Goal: Task Accomplishment & Management: Use online tool/utility

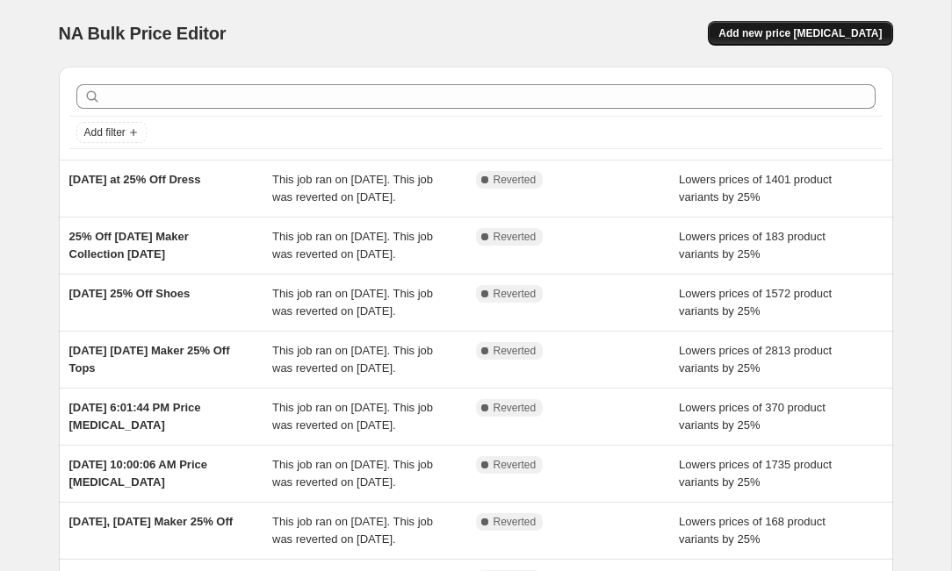
click at [776, 24] on button "Add new price [MEDICAL_DATA]" at bounding box center [800, 33] width 184 height 25
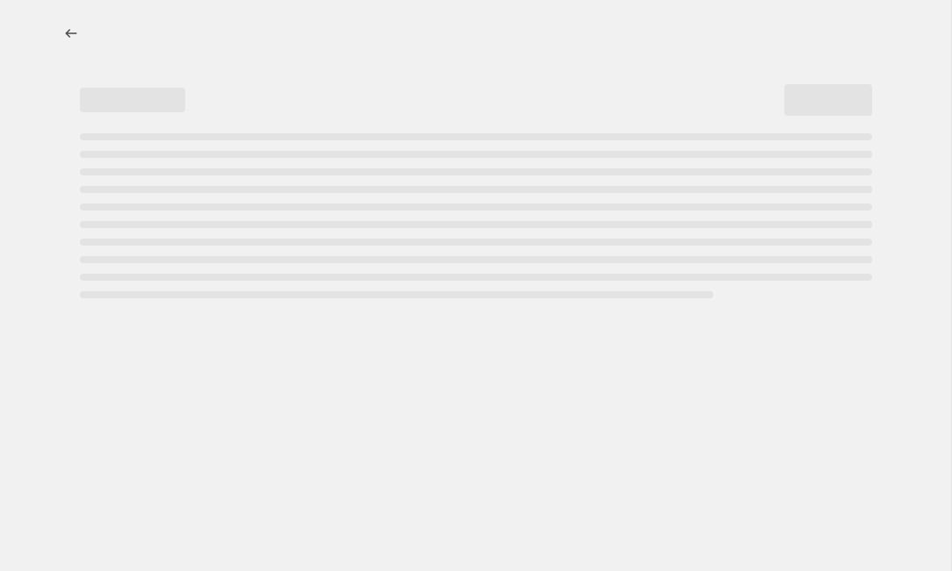
select select "percentage"
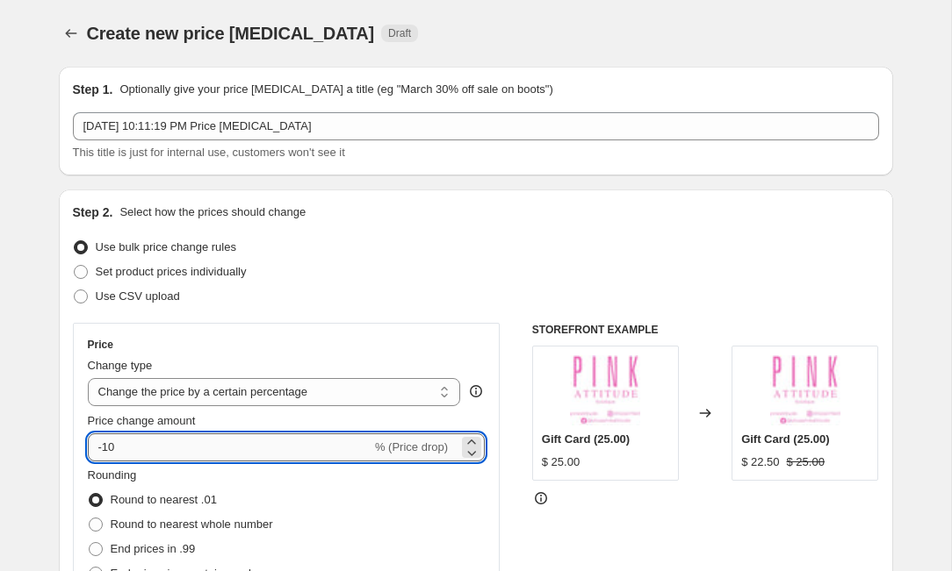
click at [262, 450] on input "-10" at bounding box center [230, 448] width 284 height 28
type input "-1"
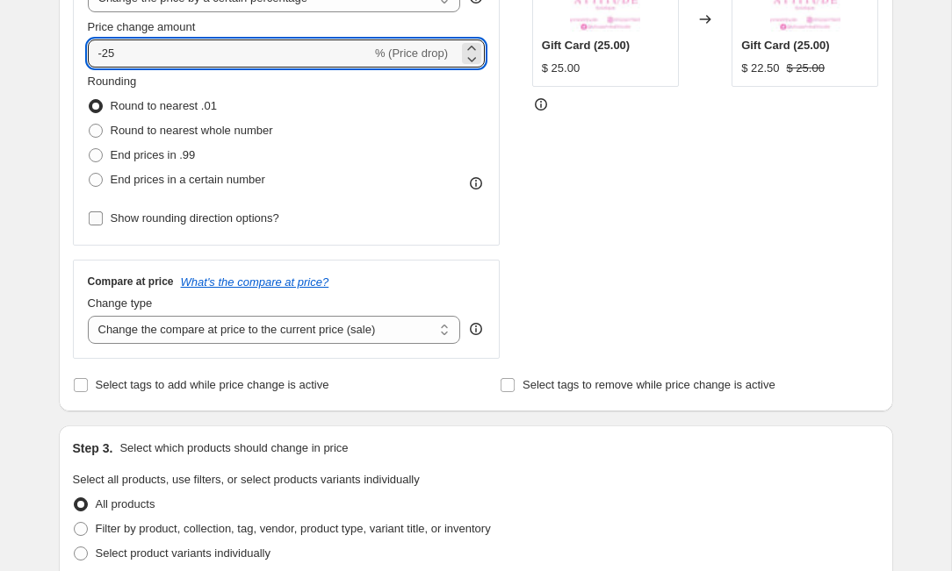
scroll to position [403, 0]
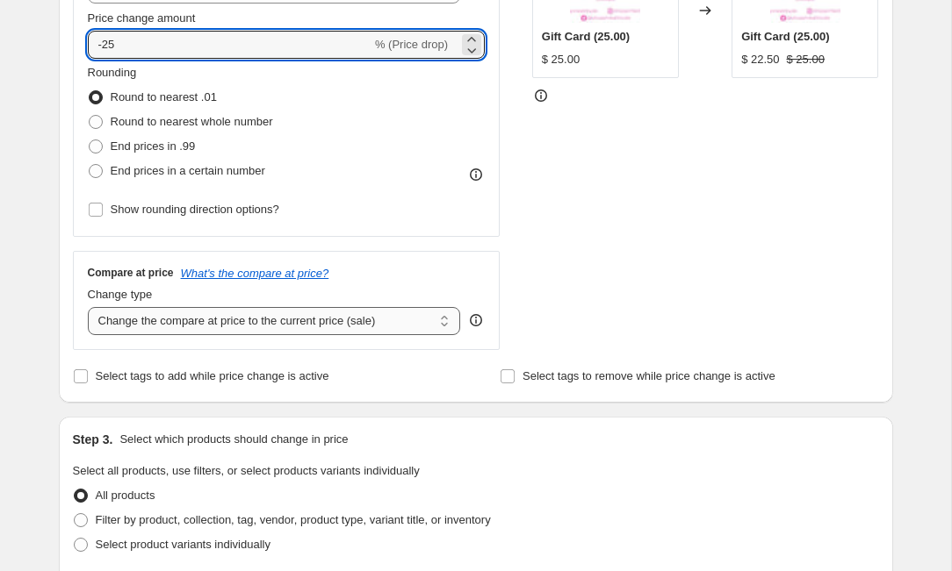
type input "-25"
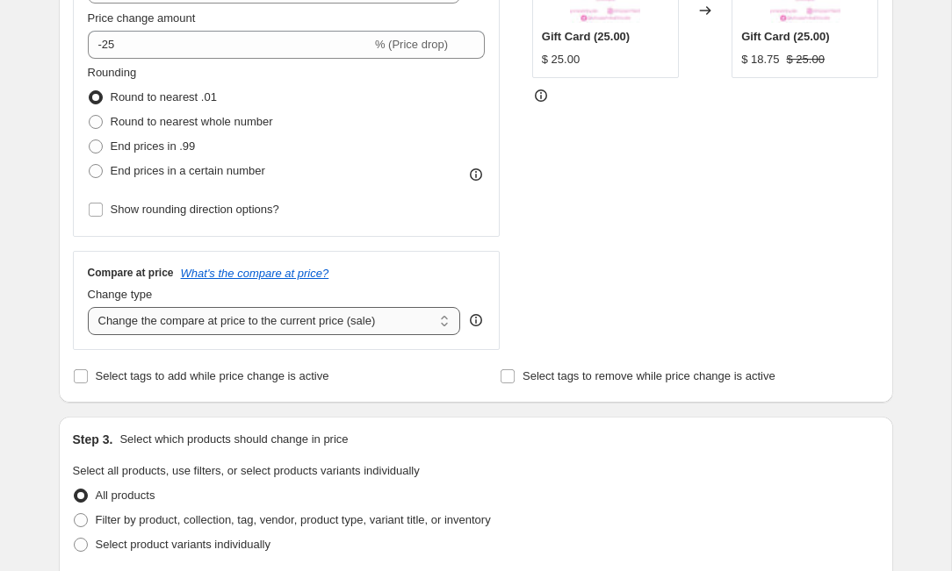
select select "no_change"
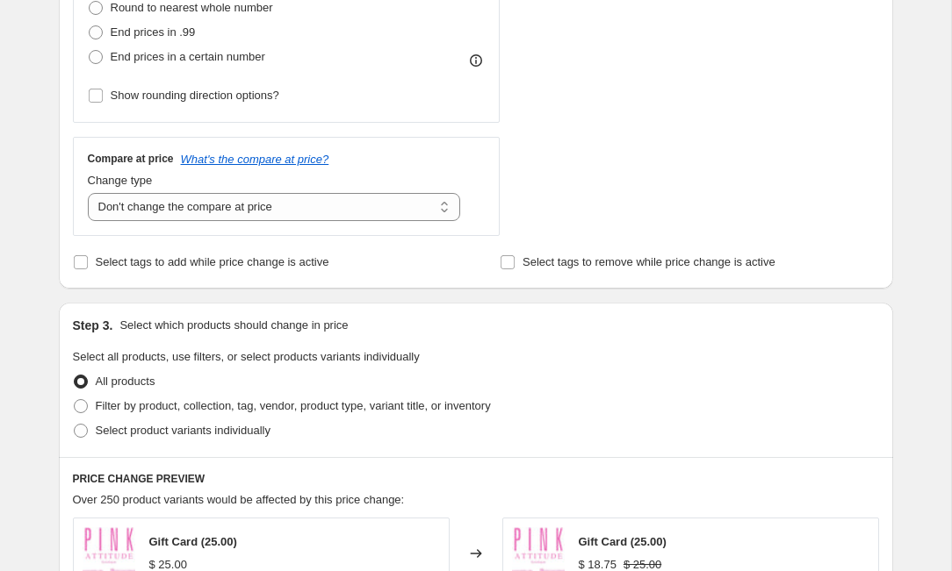
scroll to position [540, 0]
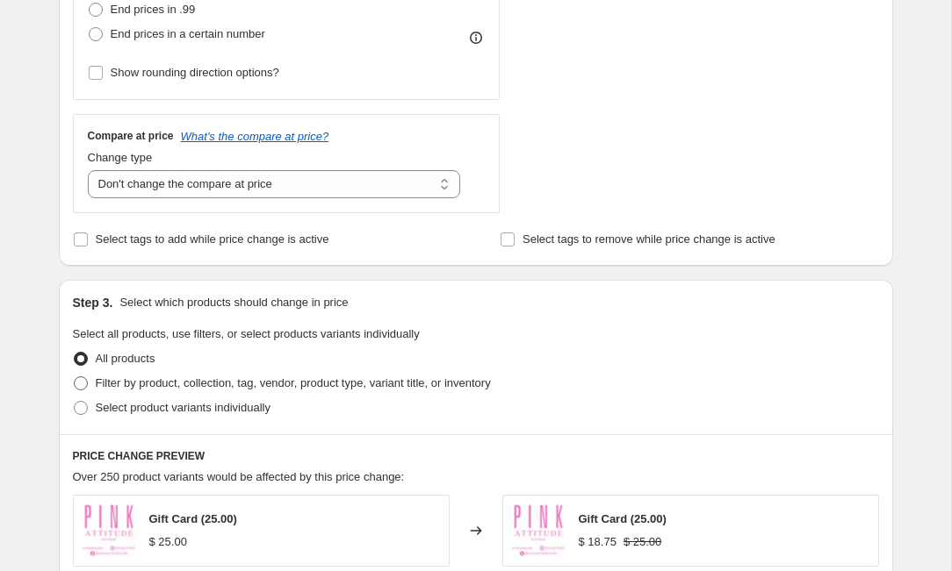
click at [84, 386] on span at bounding box center [81, 384] width 14 height 14
click at [75, 377] on input "Filter by product, collection, tag, vendor, product type, variant title, or inv…" at bounding box center [74, 377] width 1 height 1
radio input "true"
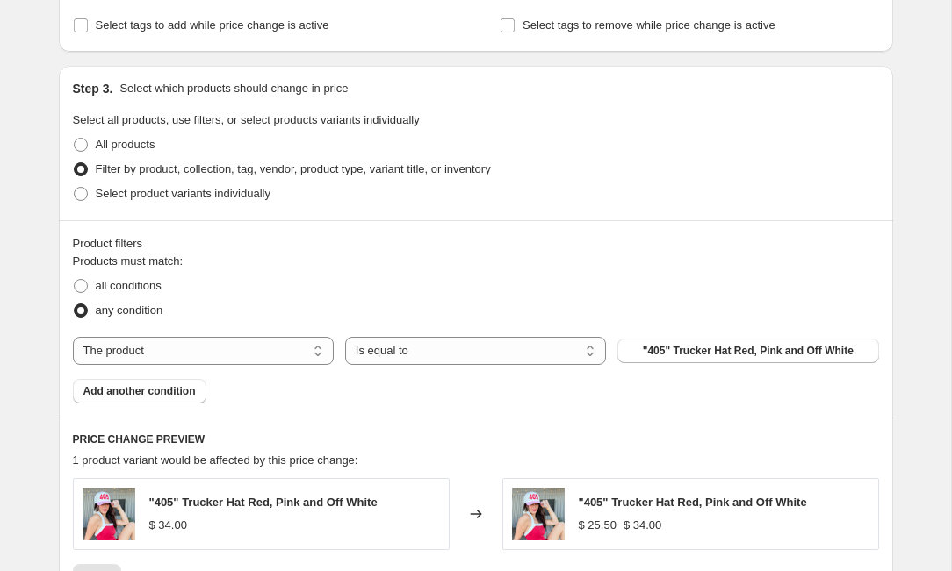
scroll to position [767, 0]
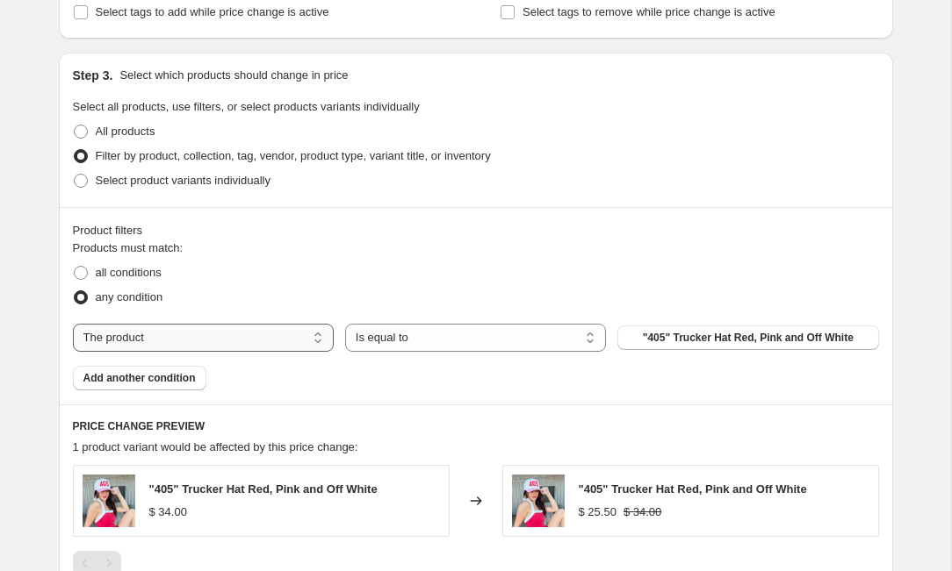
select select "collection"
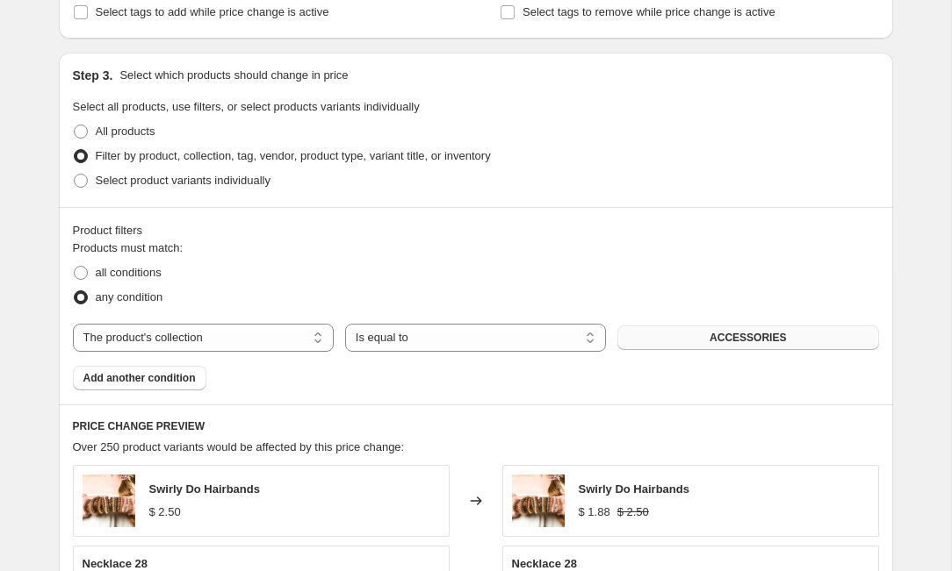
click at [679, 341] on button "ACCESSORIES" at bounding box center [747, 338] width 261 height 25
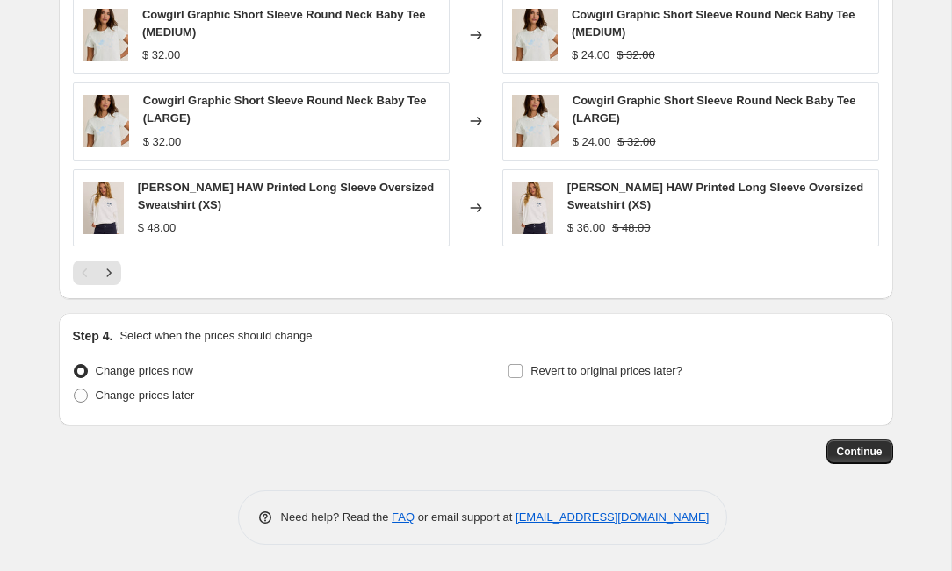
scroll to position [1409, 0]
click at [514, 372] on input "Revert to original prices later?" at bounding box center [515, 371] width 14 height 14
checkbox input "true"
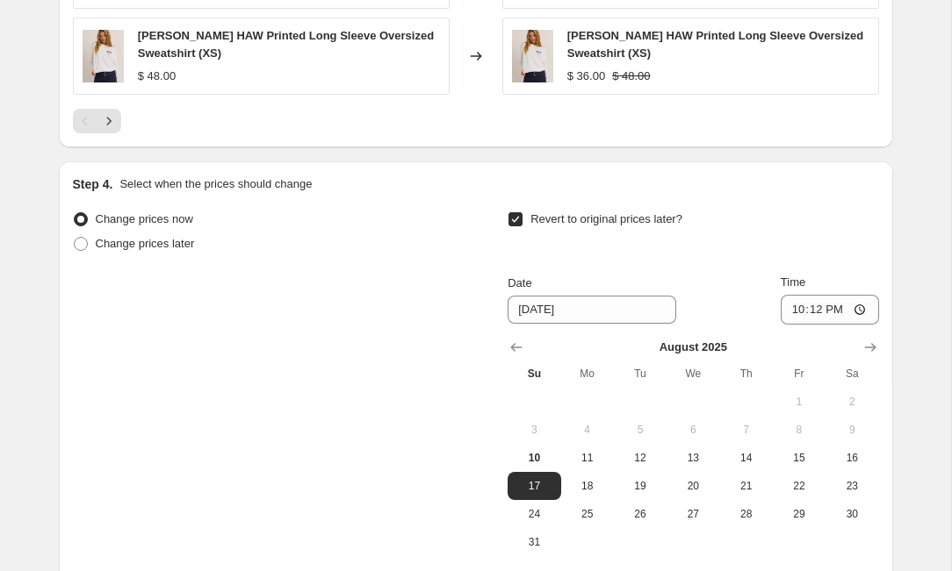
scroll to position [1563, 0]
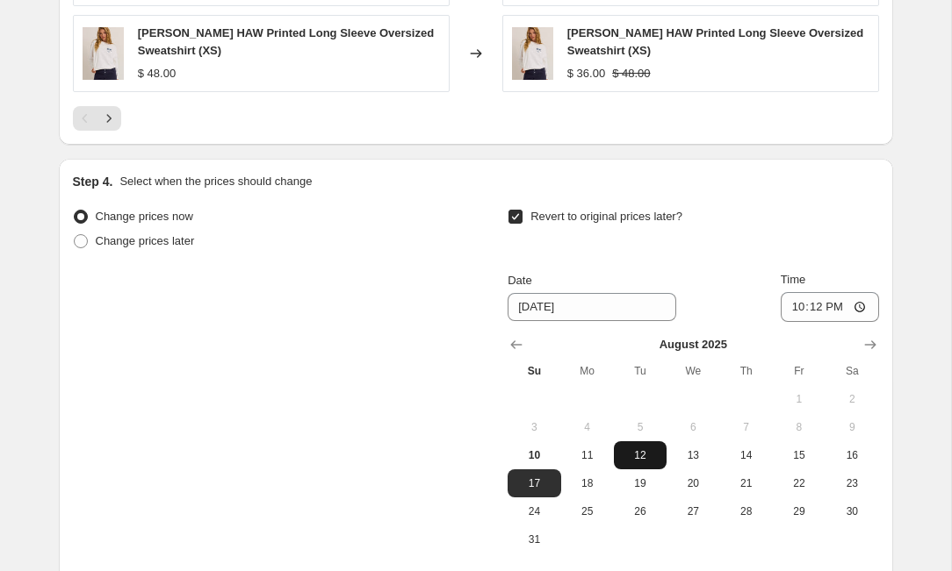
click at [637, 463] on span "12" at bounding box center [640, 456] width 39 height 14
type input "[DATE]"
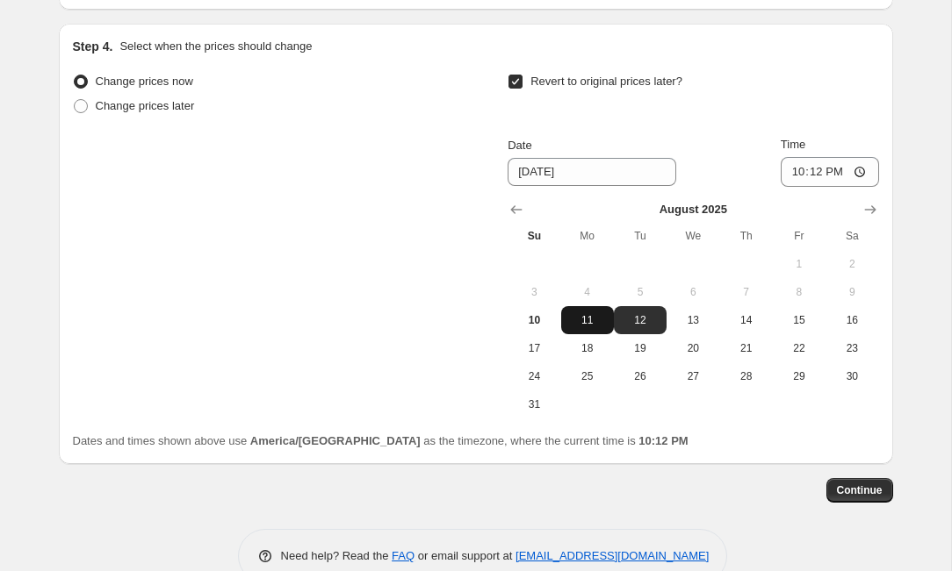
scroll to position [1717, 0]
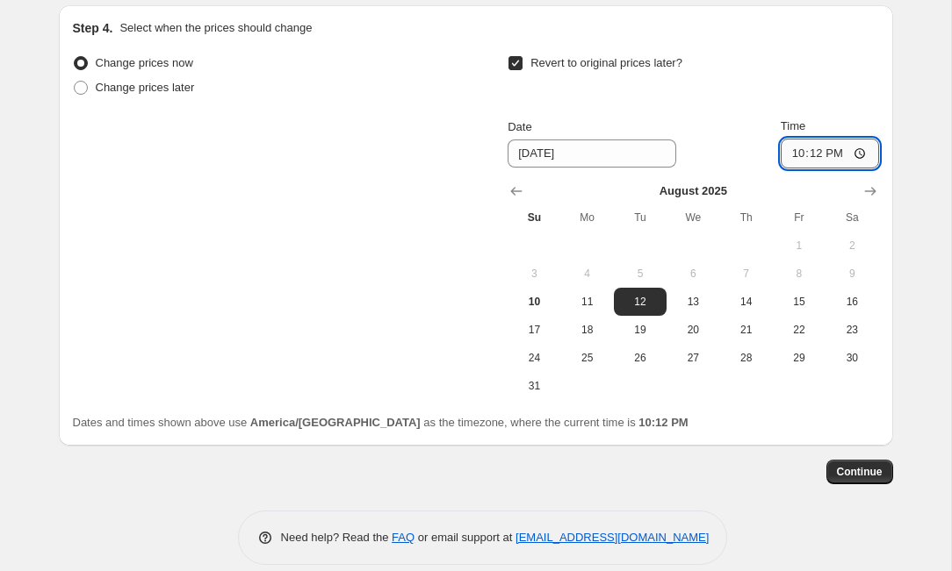
click at [815, 152] on input "22:12" at bounding box center [829, 154] width 98 height 30
click at [842, 151] on input "14:12" at bounding box center [829, 154] width 98 height 30
click at [859, 158] on input "14:00" at bounding box center [829, 154] width 98 height 30
type input "02:00"
click at [866, 474] on span "Continue" at bounding box center [860, 472] width 46 height 14
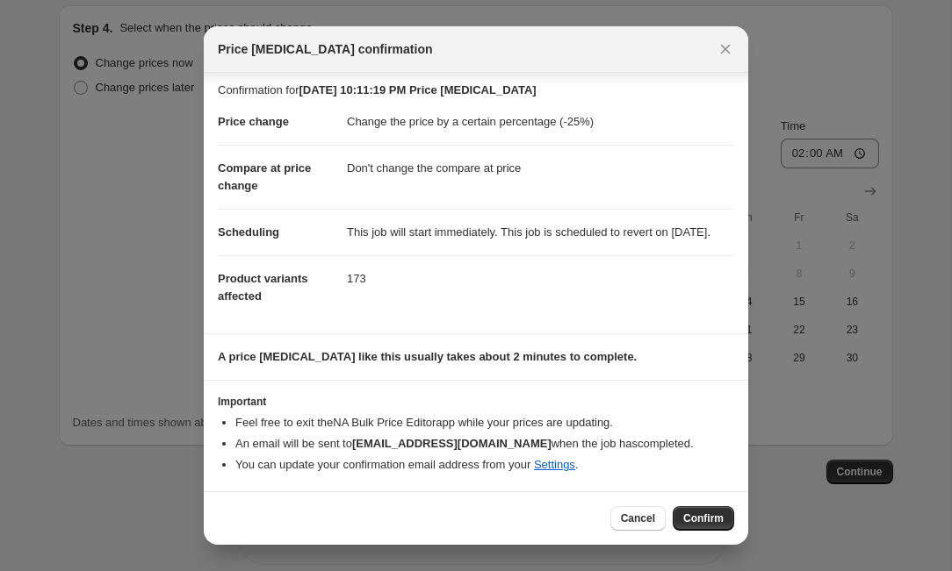
scroll to position [23, 0]
click at [711, 518] on span "Confirm" at bounding box center [703, 519] width 40 height 14
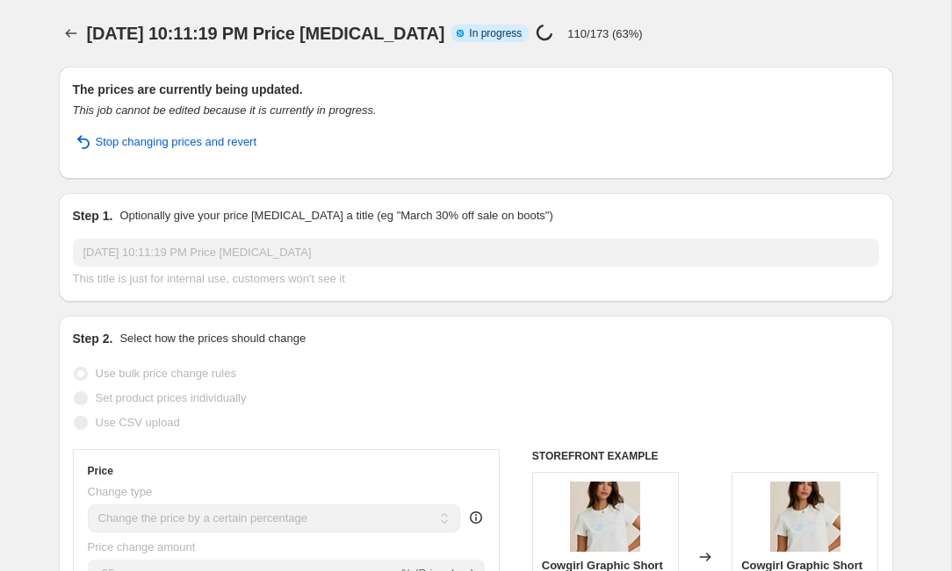
select select "percentage"
select select "no_change"
select select "collection"
